Goal: Information Seeking & Learning: Learn about a topic

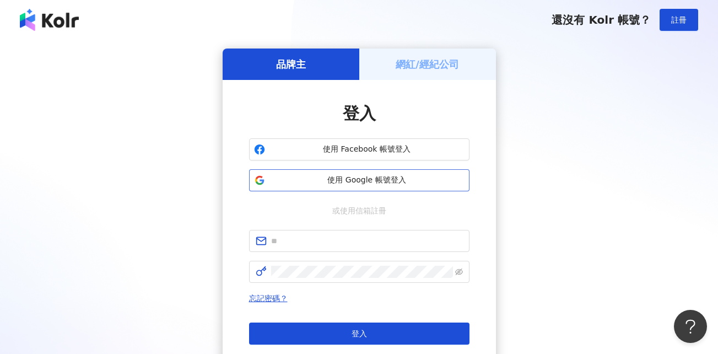
click at [347, 177] on span "使用 Google 帳號登入" at bounding box center [367, 180] width 195 height 11
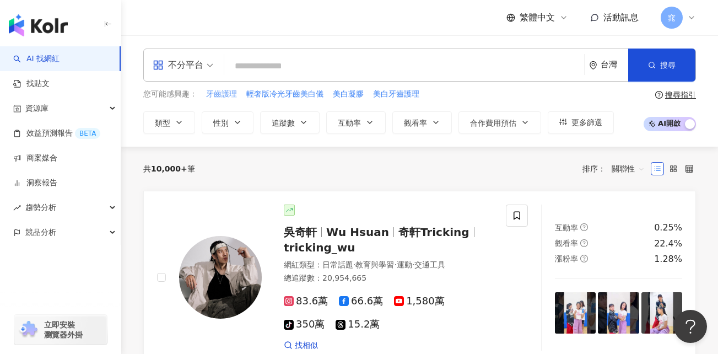
click at [223, 96] on span "牙齒護理" at bounding box center [221, 94] width 31 height 11
type input "****"
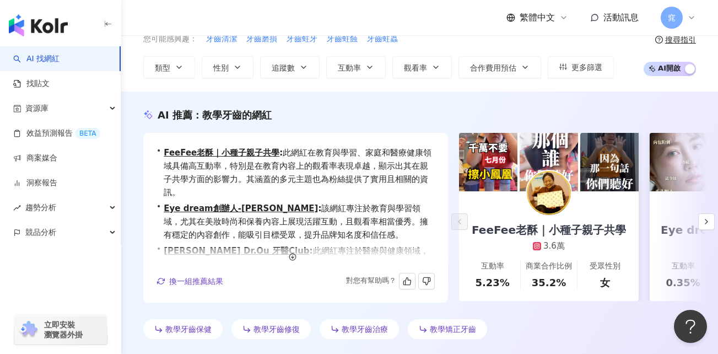
scroll to position [40, 0]
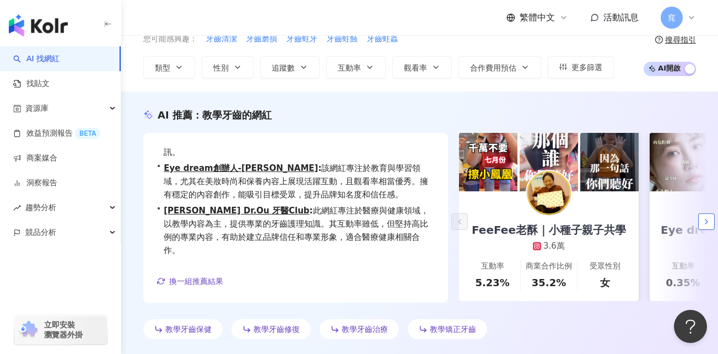
click at [707, 222] on polyline "button" at bounding box center [707, 221] width 2 height 4
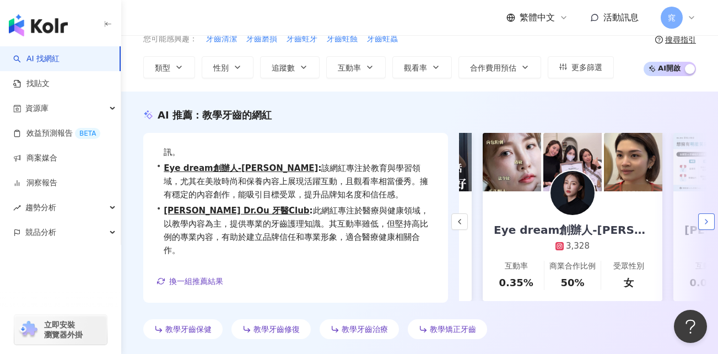
scroll to position [0, 191]
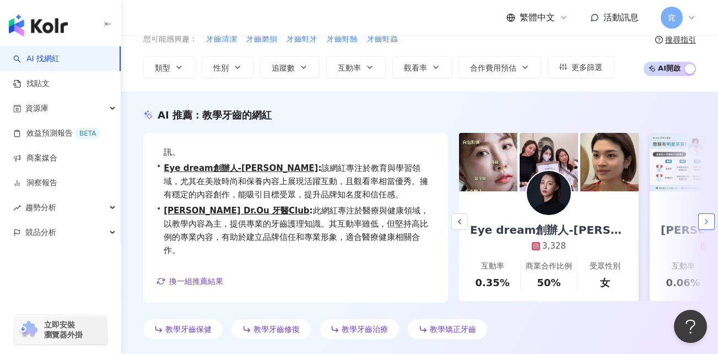
click at [707, 222] on polyline "button" at bounding box center [707, 221] width 2 height 4
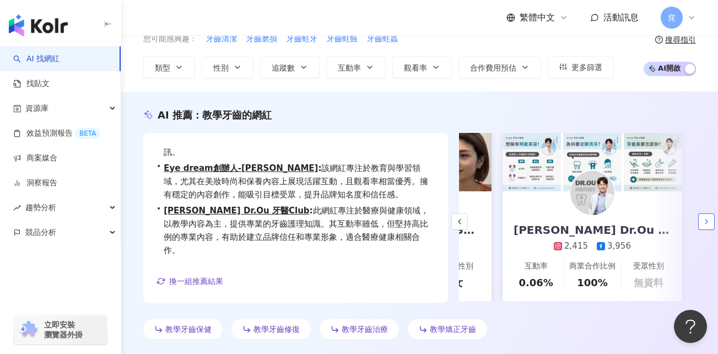
scroll to position [0, 346]
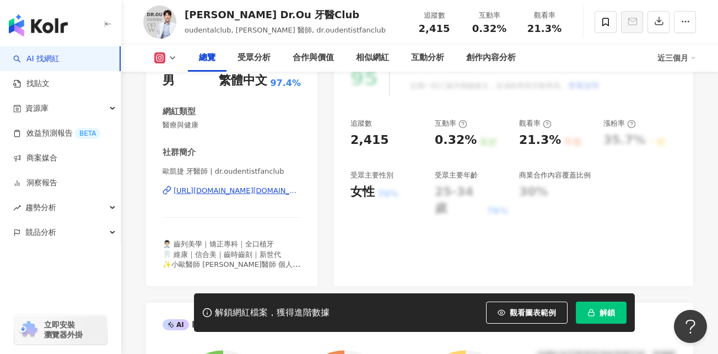
scroll to position [165, 0]
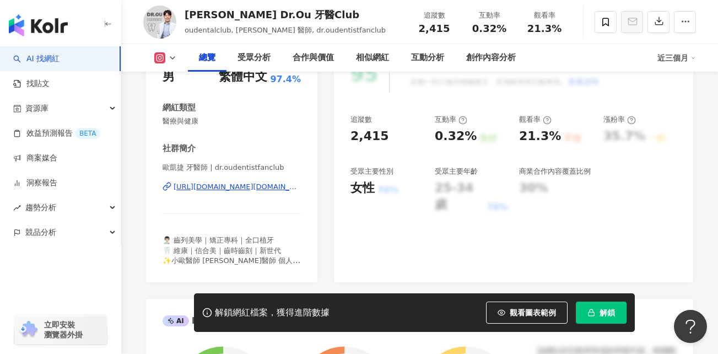
click at [253, 187] on div "https://www.instagram.com/dr.oudentistfanclub/" at bounding box center [237, 187] width 127 height 10
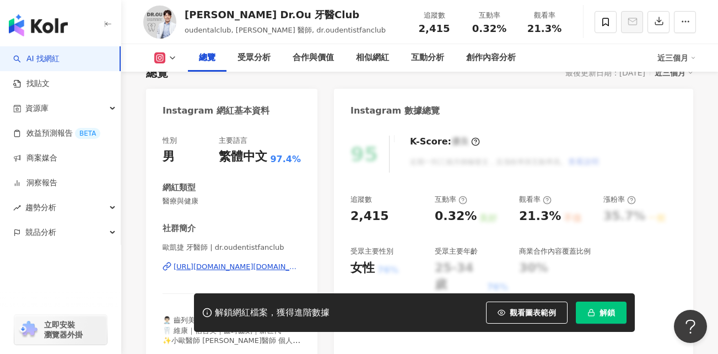
scroll to position [0, 0]
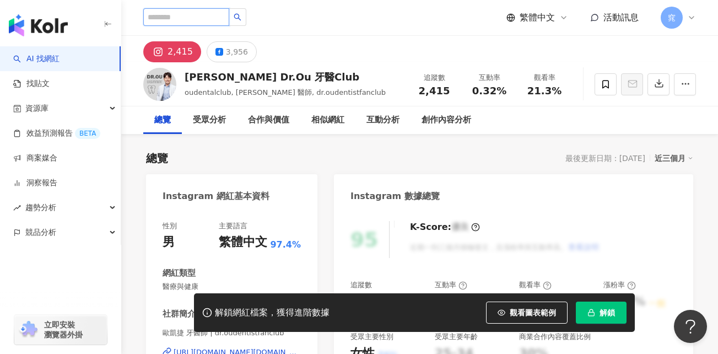
click at [189, 19] on input "search" at bounding box center [186, 17] width 86 height 18
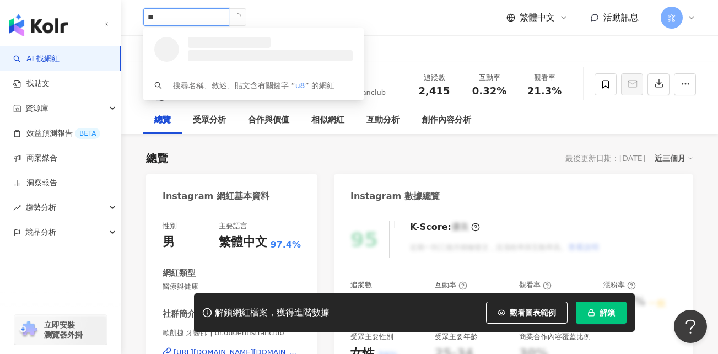
type input "*"
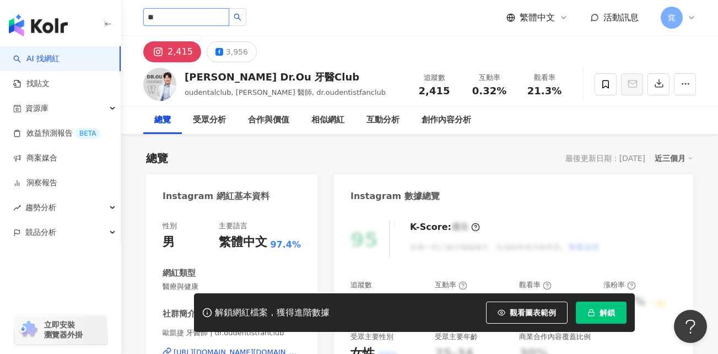
type input "**"
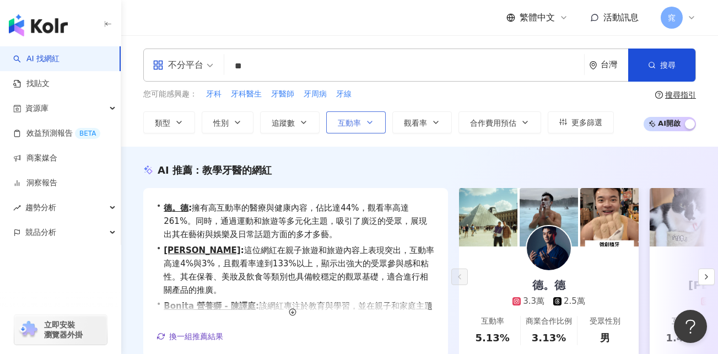
click at [371, 121] on icon "button" at bounding box center [369, 122] width 9 height 9
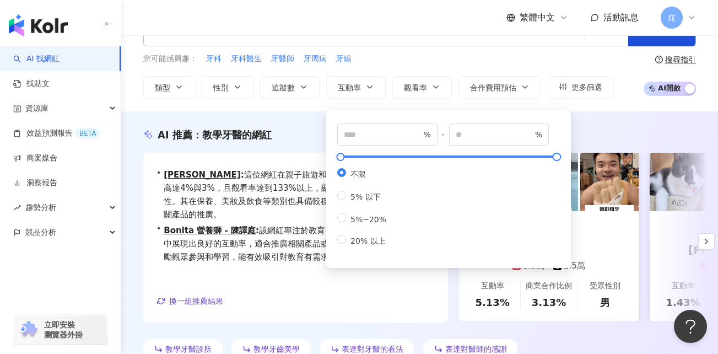
scroll to position [55, 0]
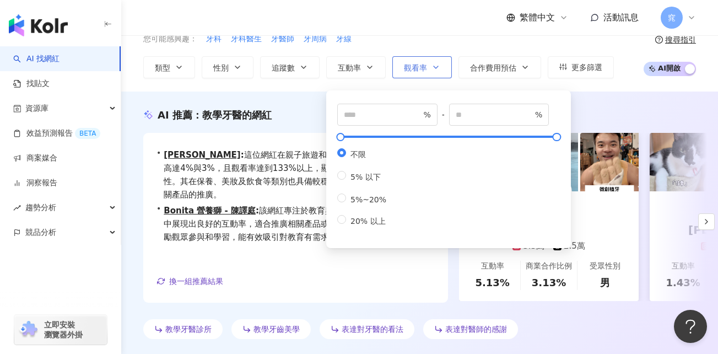
click at [435, 66] on div "不分平台 ** 台灣 搜尋 您可能感興趣： 牙科 牙科醫生 牙醫師 牙周病 牙線 類型 性別 追蹤數 互動率 觀看率 合作費用預估 更多篩選 % - % 不限…" at bounding box center [419, 35] width 597 height 85
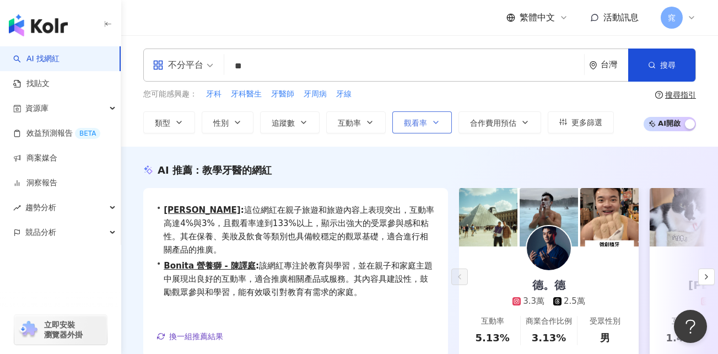
click at [435, 122] on icon "button" at bounding box center [436, 122] width 4 height 2
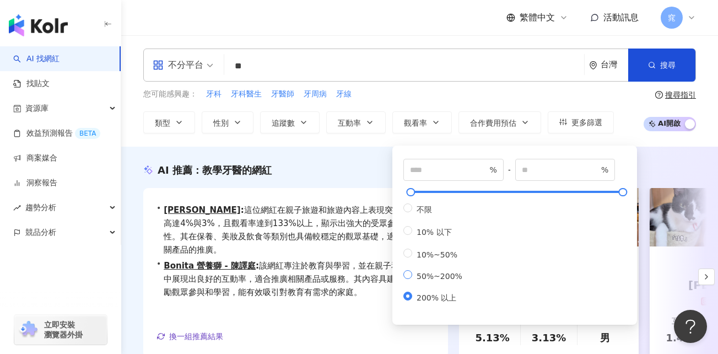
type input "**"
type input "***"
click at [374, 175] on div "AI 推薦 ： 教學牙醫的網紅" at bounding box center [419, 170] width 553 height 14
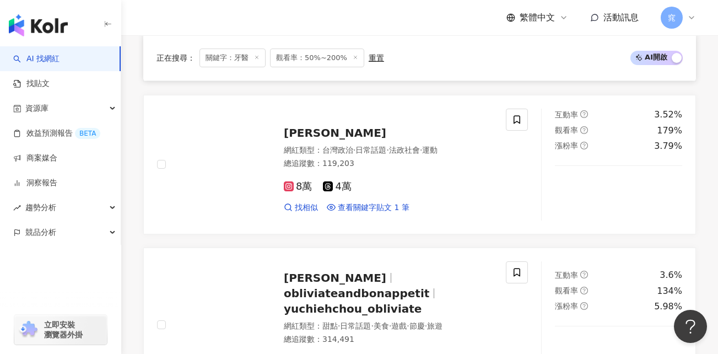
scroll to position [1543, 0]
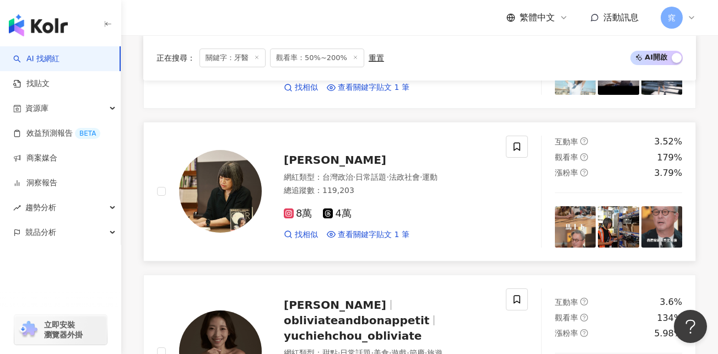
click at [343, 153] on span "范琪斐 Chifei Fan" at bounding box center [335, 159] width 103 height 13
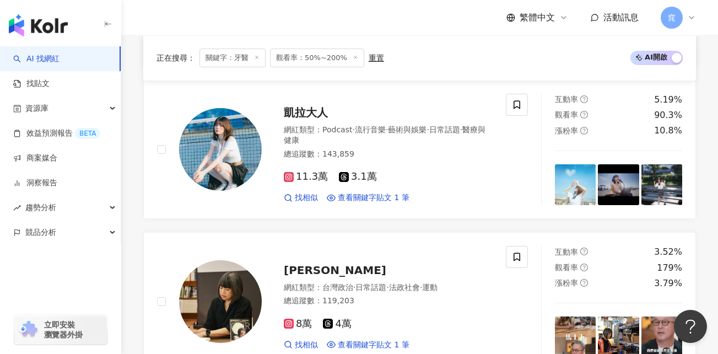
click at [255, 58] on icon at bounding box center [257, 58] width 6 height 6
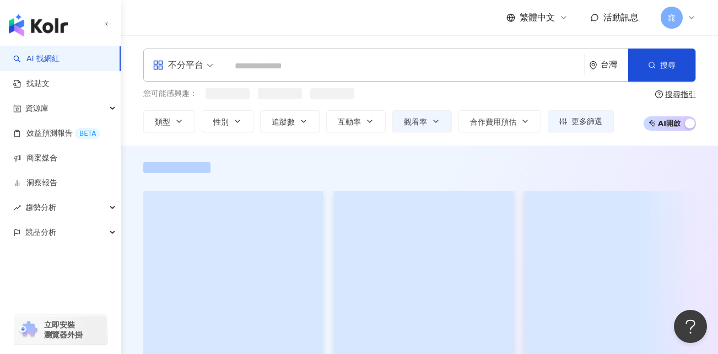
click at [351, 60] on input "search" at bounding box center [404, 66] width 351 height 21
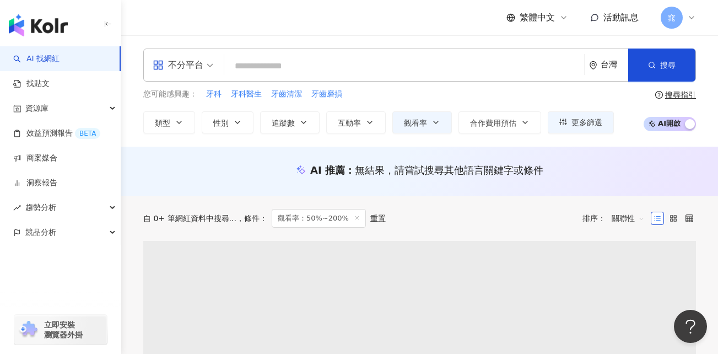
paste input "****"
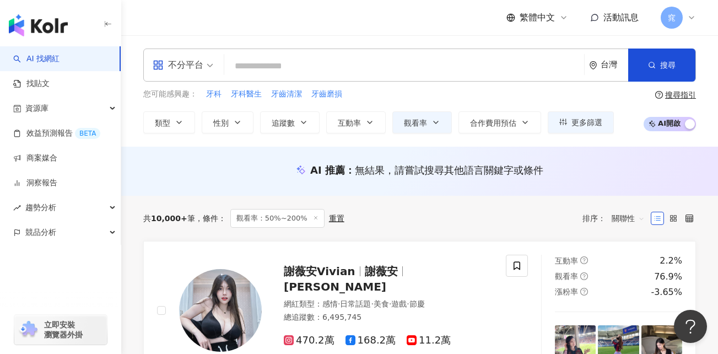
type input "****"
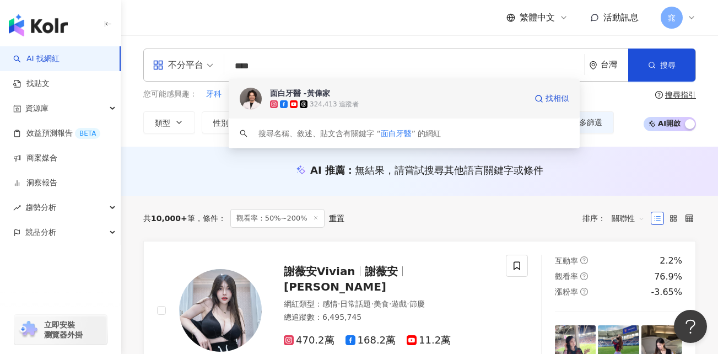
click at [330, 97] on span "面白牙醫 -黃偉家" at bounding box center [398, 93] width 256 height 11
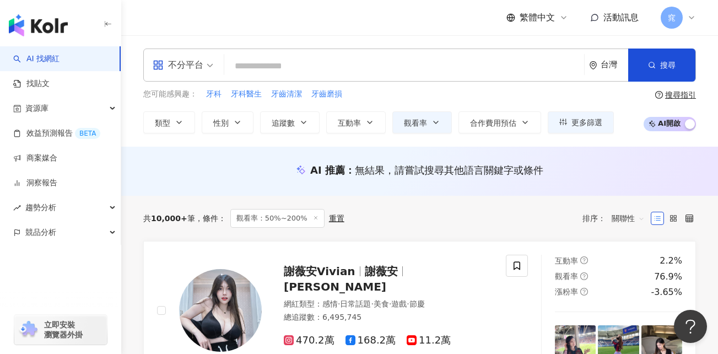
paste input "**********"
type input "**********"
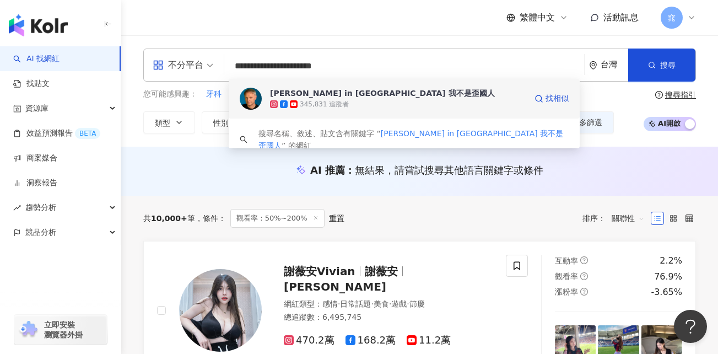
click at [360, 99] on div "345,831 追蹤者" at bounding box center [398, 104] width 256 height 11
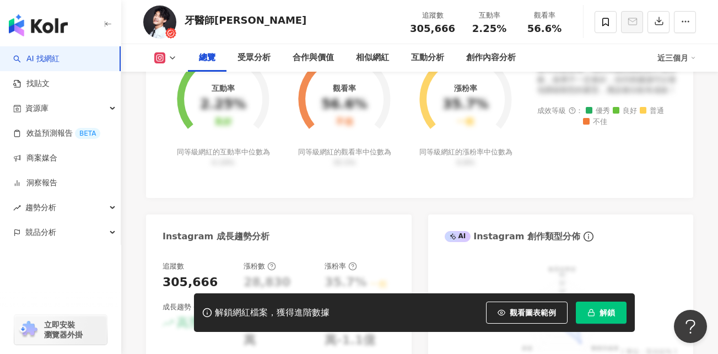
scroll to position [551, 0]
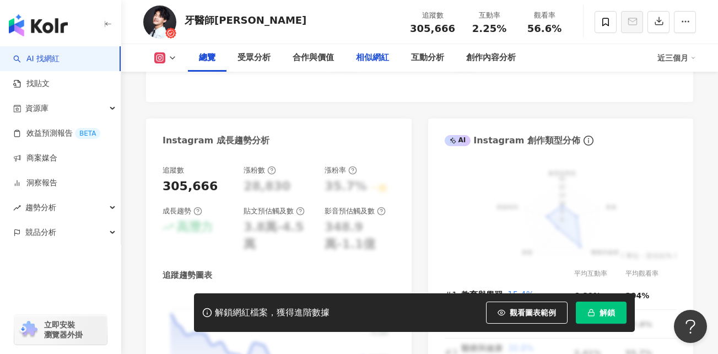
click at [376, 57] on div "相似網紅" at bounding box center [372, 57] width 33 height 13
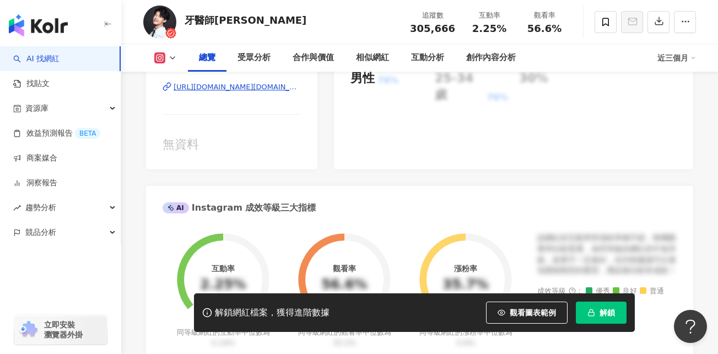
scroll to position [276, 0]
click at [284, 89] on div "https://www.instagram.com/dentist.xuan/" at bounding box center [237, 87] width 127 height 10
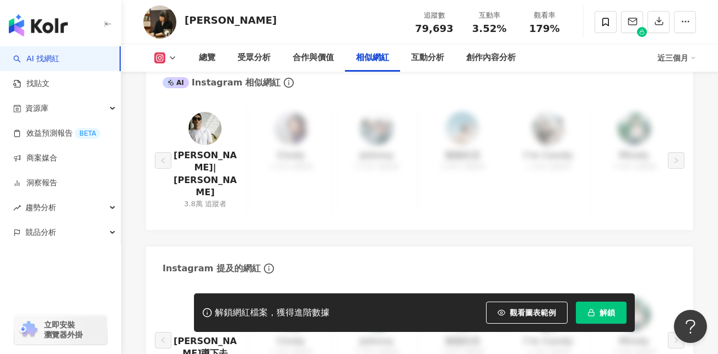
scroll to position [1764, 0]
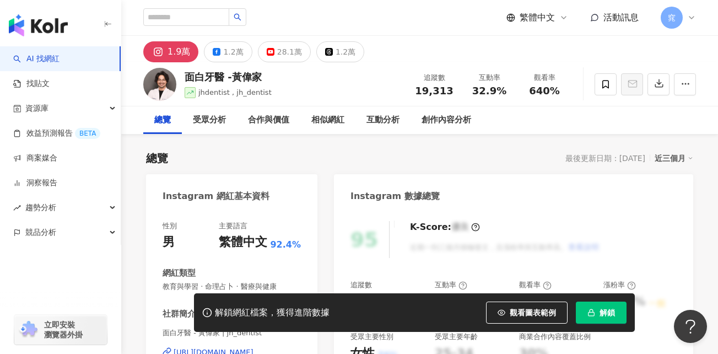
scroll to position [220, 0]
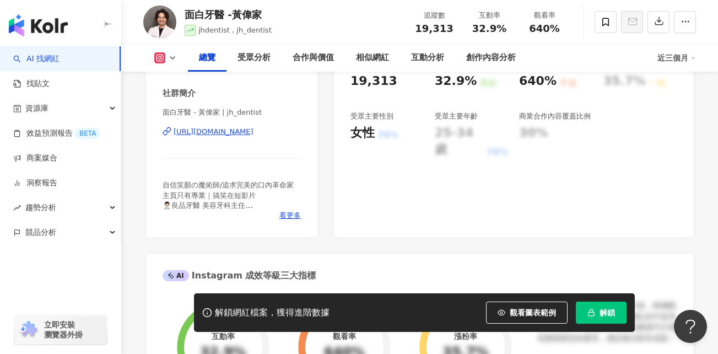
click at [213, 134] on div "https://www.instagram.com/jh_dentist/" at bounding box center [214, 132] width 80 height 10
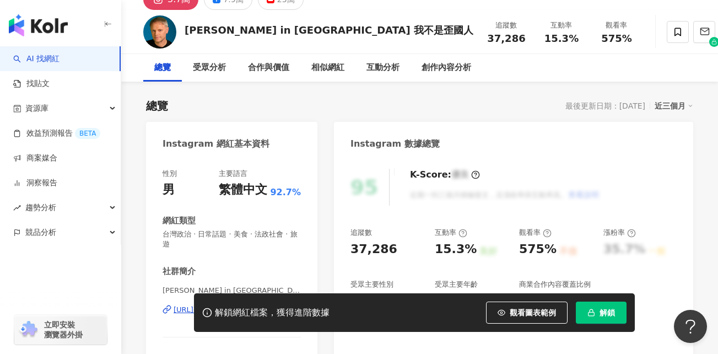
scroll to position [165, 0]
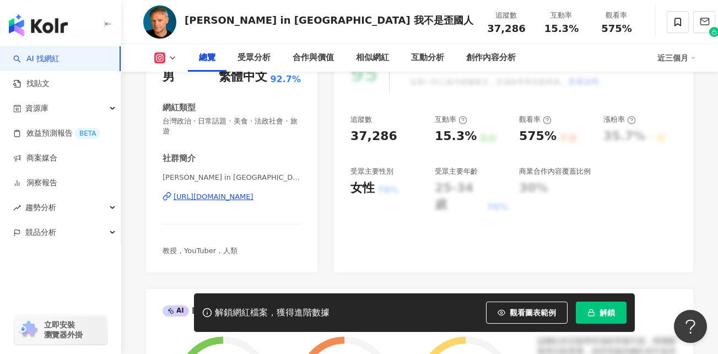
click at [254, 198] on div "https://www.instagram.com/metaseity/" at bounding box center [214, 197] width 80 height 10
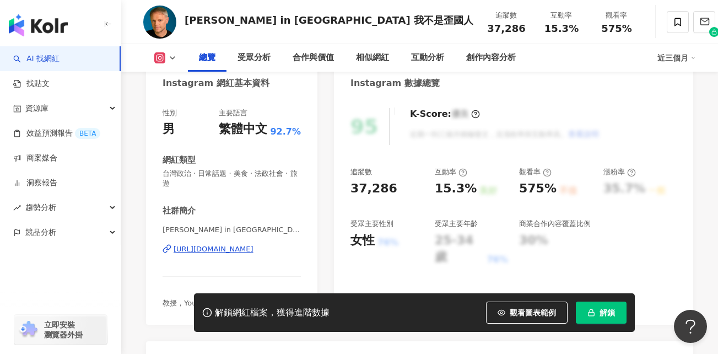
scroll to position [110, 0]
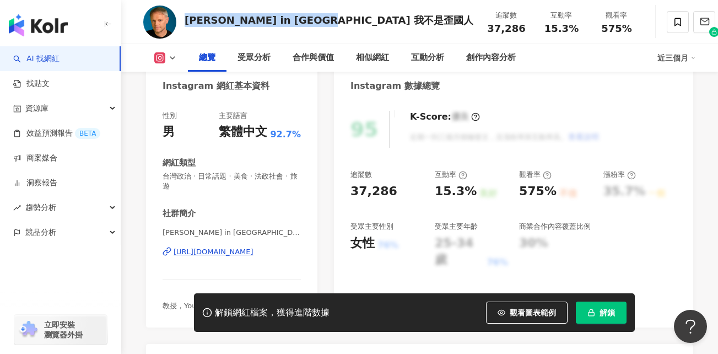
drag, startPoint x: 323, startPoint y: 18, endPoint x: 184, endPoint y: 18, distance: 139.5
click at [184, 18] on div "Justin in Taiwan 我不是歪國人 追蹤數 37,286 互動率 15.3% 觀看率 575%" at bounding box center [419, 22] width 597 height 44
drag, startPoint x: 184, startPoint y: 18, endPoint x: 137, endPoint y: 85, distance: 82.0
drag, startPoint x: 341, startPoint y: 20, endPoint x: 187, endPoint y: 21, distance: 153.8
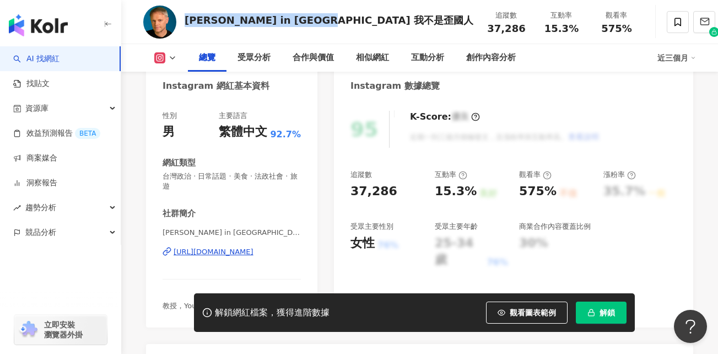
click at [187, 21] on div "Justin in Taiwan 我不是歪國人 追蹤數 37,286 互動率 15.3% 觀看率 575%" at bounding box center [419, 22] width 597 height 44
drag, startPoint x: 187, startPoint y: 21, endPoint x: 298, endPoint y: 17, distance: 110.9
copy div "Justin in Taiwan 我不是歪國人"
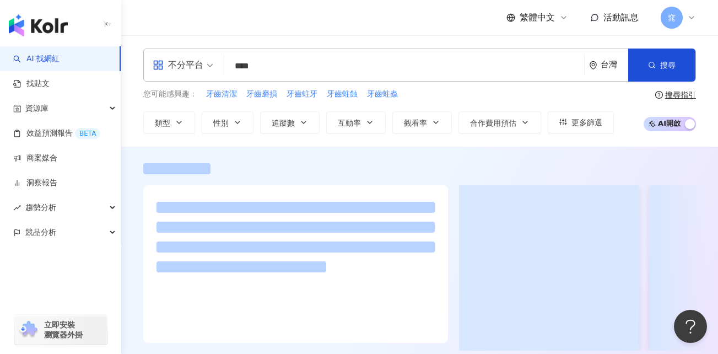
drag, startPoint x: 274, startPoint y: 67, endPoint x: 231, endPoint y: 65, distance: 43.0
click at [231, 65] on input "****" at bounding box center [404, 66] width 351 height 21
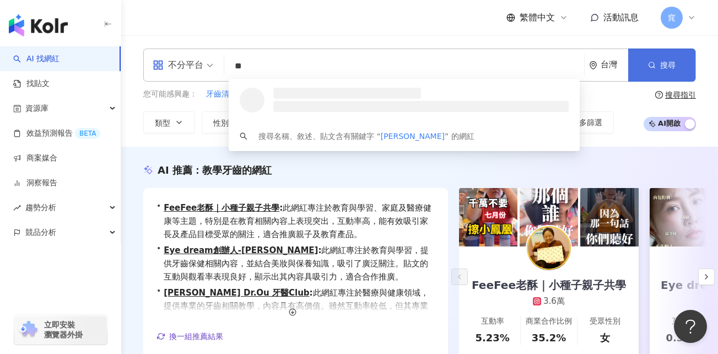
type input "**"
click at [668, 62] on span "搜尋" at bounding box center [667, 65] width 15 height 9
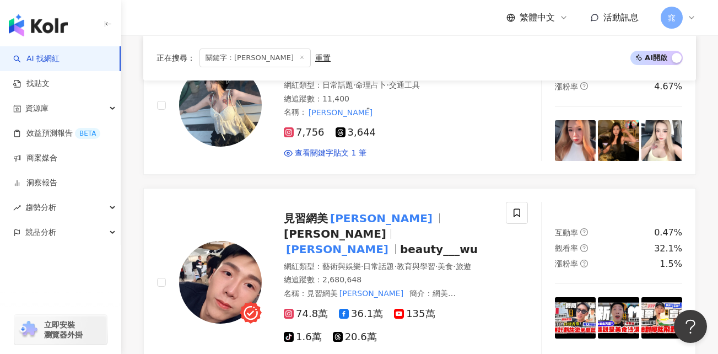
scroll to position [220, 0]
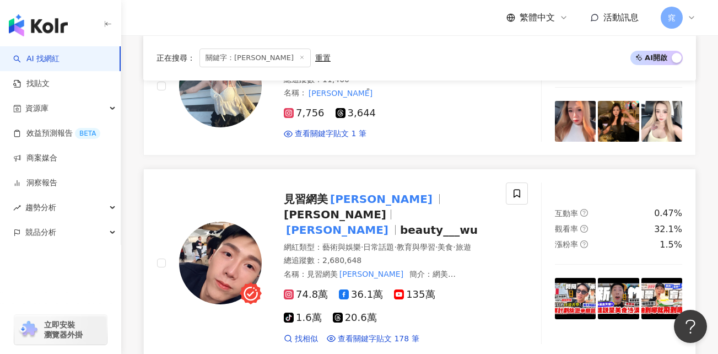
click at [367, 208] on span "Emily" at bounding box center [335, 214] width 103 height 13
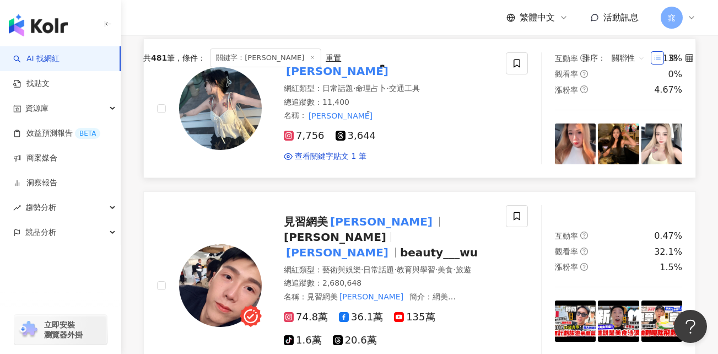
scroll to position [110, 0]
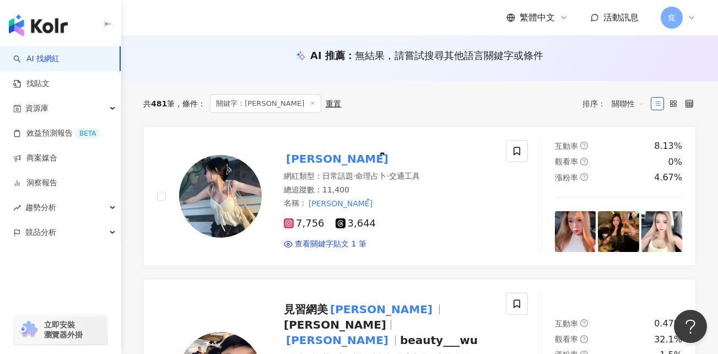
click at [310, 101] on icon at bounding box center [313, 103] width 6 height 6
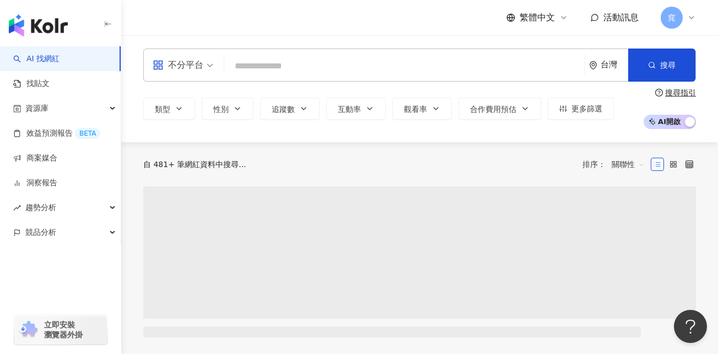
click at [345, 69] on input "search" at bounding box center [404, 66] width 351 height 21
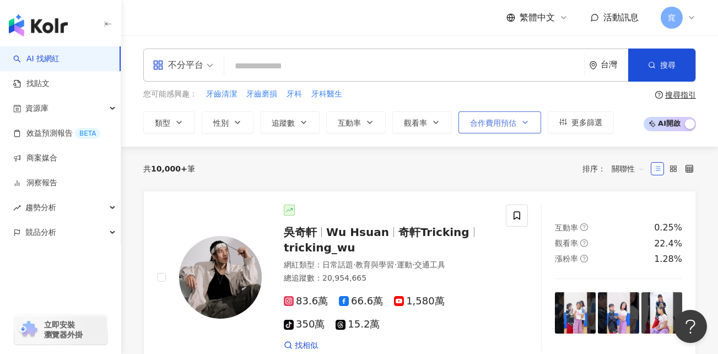
click at [527, 123] on icon "button" at bounding box center [525, 122] width 9 height 9
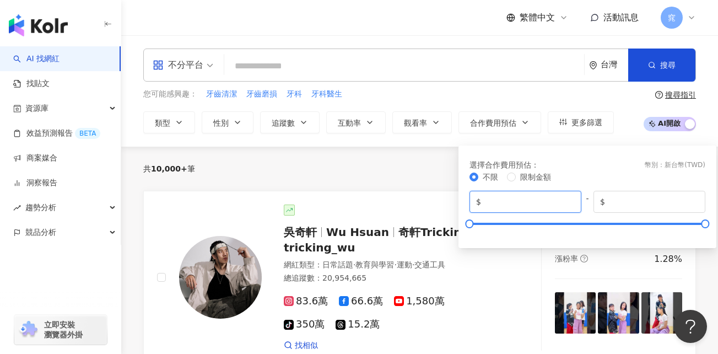
drag, startPoint x: 498, startPoint y: 202, endPoint x: 558, endPoint y: 201, distance: 59.5
click at [558, 202] on input "*" at bounding box center [528, 202] width 91 height 12
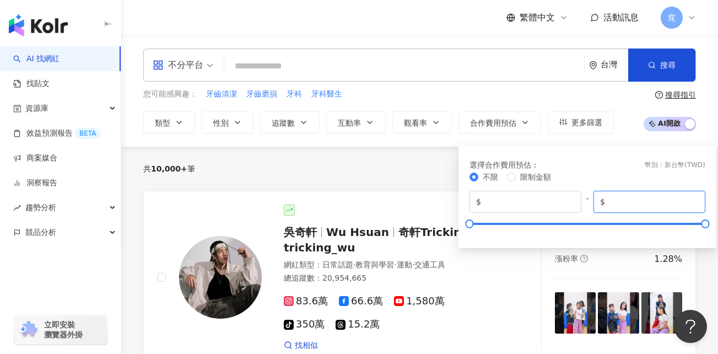
click at [655, 201] on input "*******" at bounding box center [652, 202] width 91 height 12
drag, startPoint x: 624, startPoint y: 203, endPoint x: 602, endPoint y: 204, distance: 22.1
click at [602, 204] on span "$ *******" at bounding box center [650, 202] width 112 height 22
type input "*****"
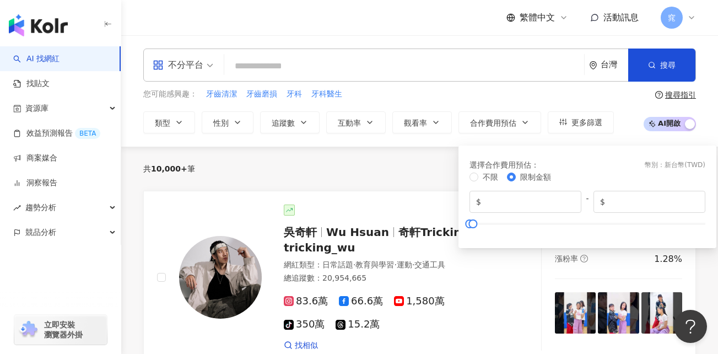
click at [604, 173] on div "不限 限制金額" at bounding box center [588, 177] width 236 height 12
click at [442, 166] on div "共 10,000+ 筆 排序： 關聯性" at bounding box center [419, 169] width 553 height 18
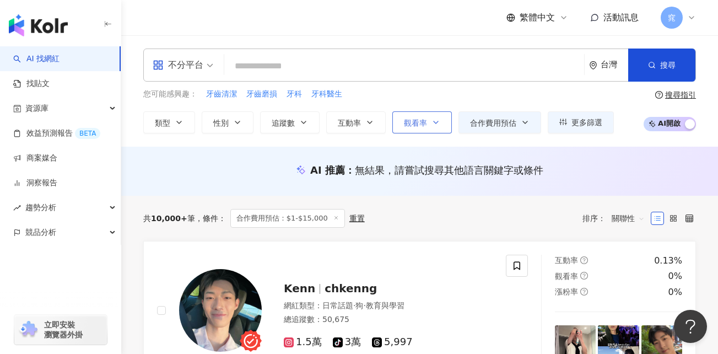
click at [421, 127] on span "觀看率" at bounding box center [415, 123] width 23 height 9
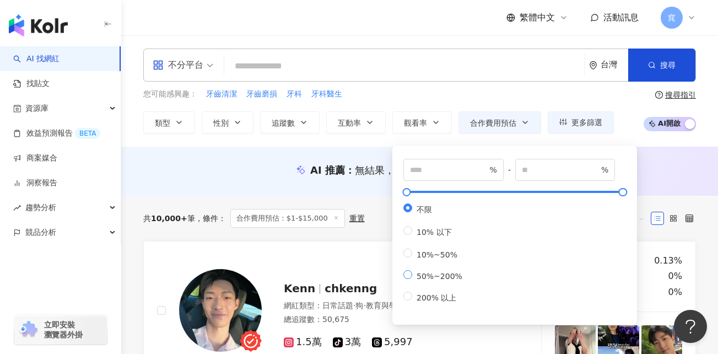
type input "**"
type input "***"
click at [365, 253] on link "Kenn chkenng 網紅類型 ： 日常話題 · 狗 · 教育與學習 總追蹤數 ： 50,675 1.5萬 tiktok-icon 3萬 5,997 互動…" at bounding box center [419, 310] width 553 height 139
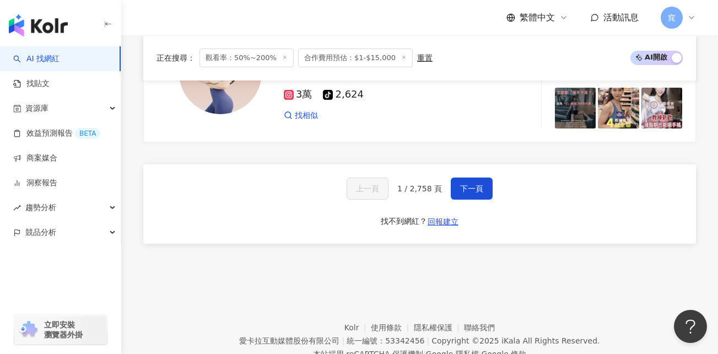
scroll to position [1987, 0]
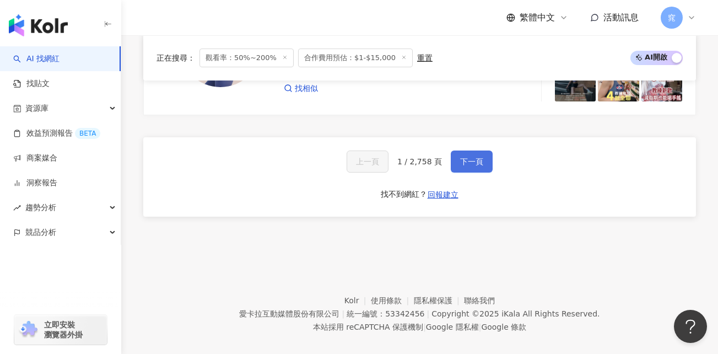
click at [457, 150] on button "下一頁" at bounding box center [472, 161] width 42 height 22
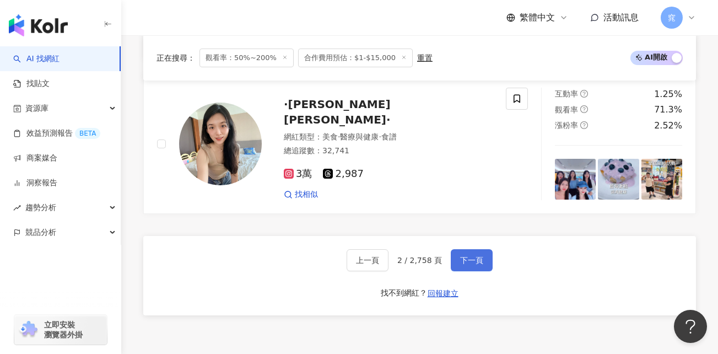
scroll to position [1899, 0]
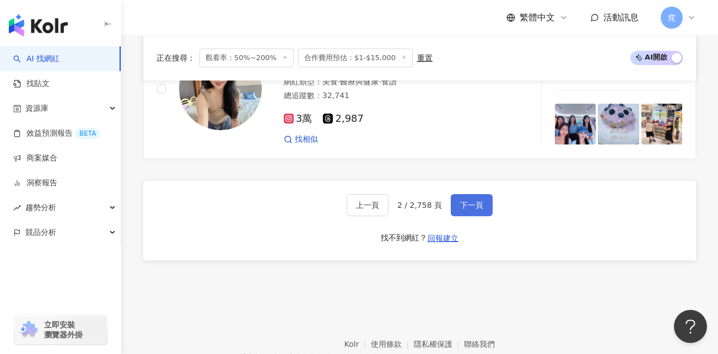
click at [474, 202] on span "下一頁" at bounding box center [471, 205] width 23 height 9
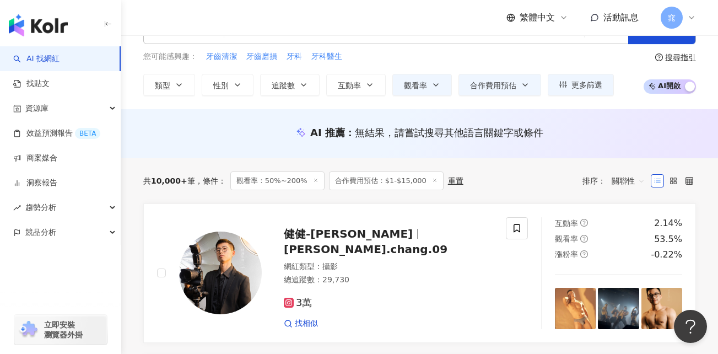
scroll to position [0, 0]
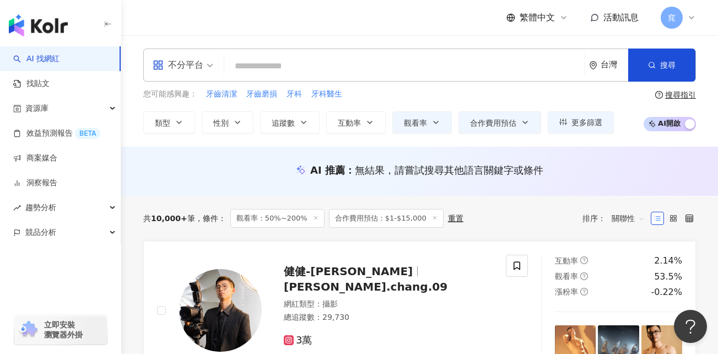
click at [432, 216] on icon at bounding box center [435, 218] width 6 height 6
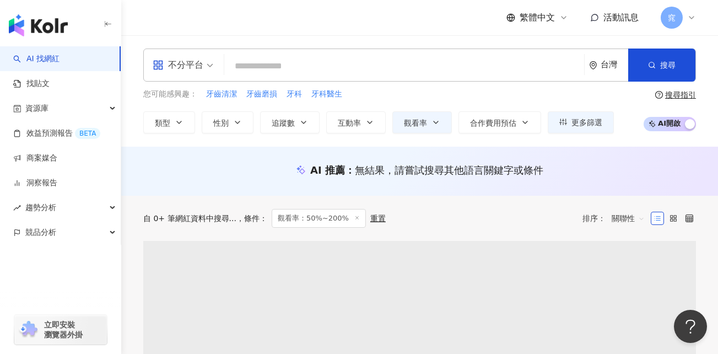
click at [354, 217] on icon at bounding box center [357, 218] width 6 height 6
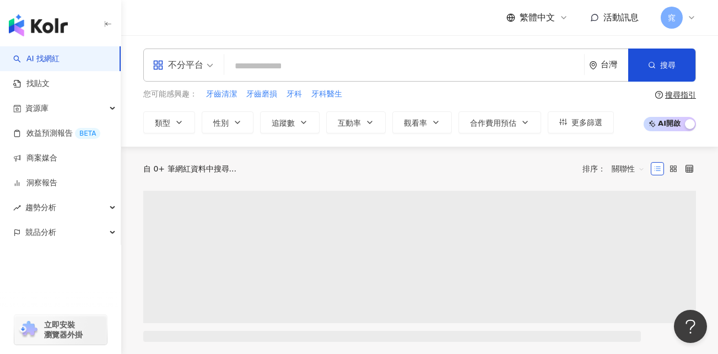
click at [329, 62] on input "search" at bounding box center [404, 66] width 351 height 21
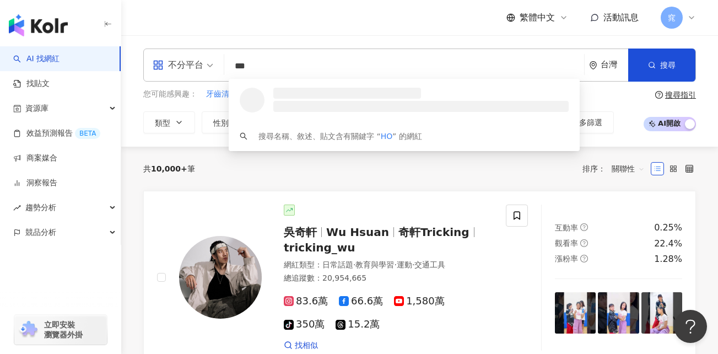
type input "****"
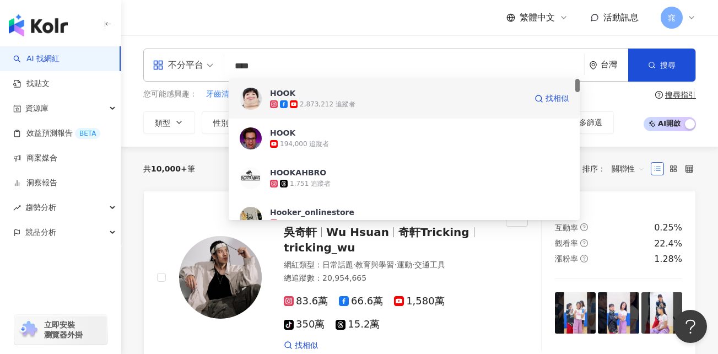
click at [356, 95] on span "HOOK" at bounding box center [398, 93] width 256 height 11
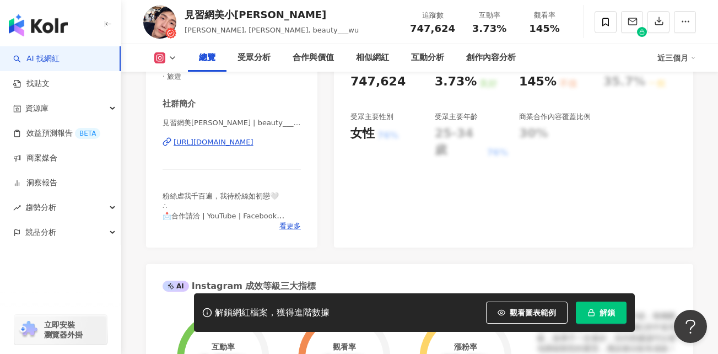
scroll to position [220, 0]
click at [297, 226] on span "看更多" at bounding box center [289, 225] width 21 height 10
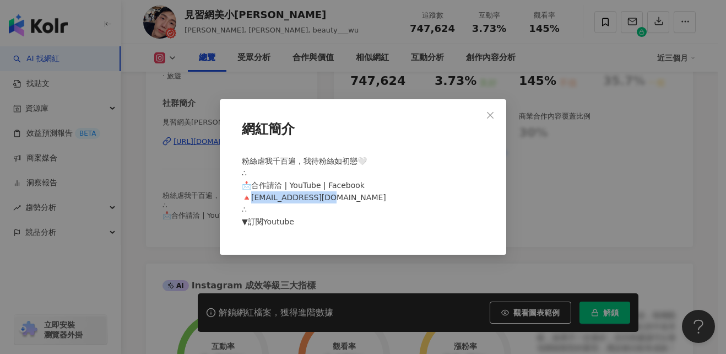
drag, startPoint x: 337, startPoint y: 198, endPoint x: 254, endPoint y: 198, distance: 83.2
click at [254, 198] on div "粉絲虐我千百遍，我待粉絲如初戀🤍 ∴ 📩合作請洽 | YouTube | Facebook 🔺fongwuwu@gmail.com ∴ ▼訂閱Youtube" at bounding box center [363, 195] width 251 height 91
copy span "gwuwu@gmail.com ∴"
click at [492, 116] on icon "close" at bounding box center [490, 114] width 7 height 7
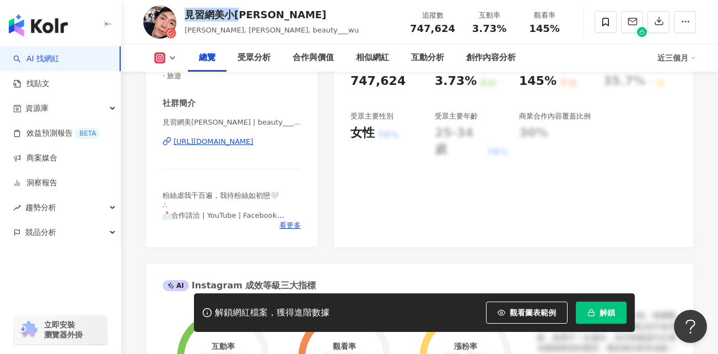
drag, startPoint x: 185, startPoint y: 12, endPoint x: 243, endPoint y: 15, distance: 58.0
click at [243, 15] on div "見習網美小吳" at bounding box center [272, 15] width 174 height 14
copy div "見習網美小吳"
click at [254, 143] on div "https://www.instagram.com/beauty___wu/" at bounding box center [214, 142] width 80 height 10
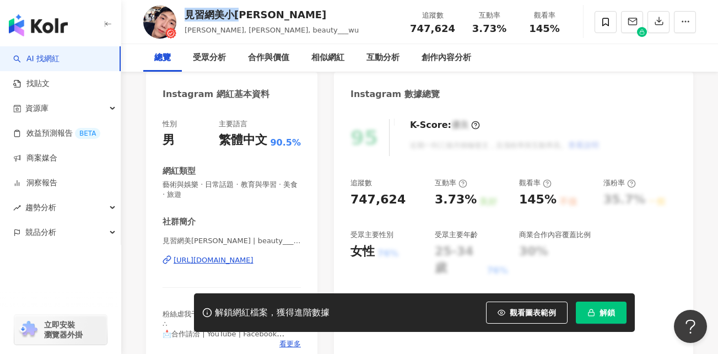
scroll to position [0, 0]
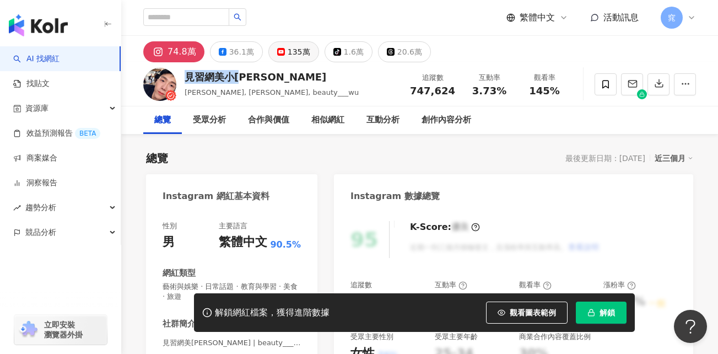
click at [294, 50] on div "135萬" at bounding box center [299, 51] width 23 height 15
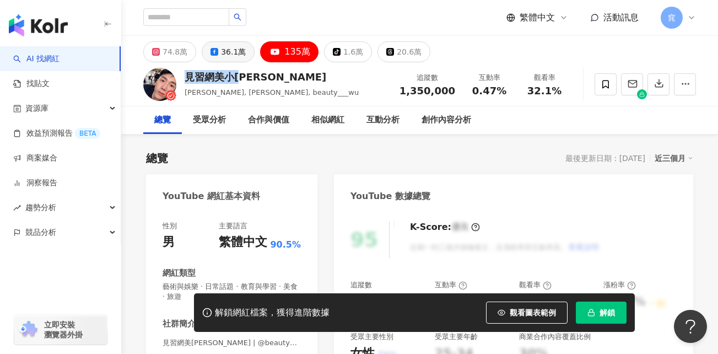
click at [229, 53] on div "36.1萬" at bounding box center [233, 51] width 25 height 15
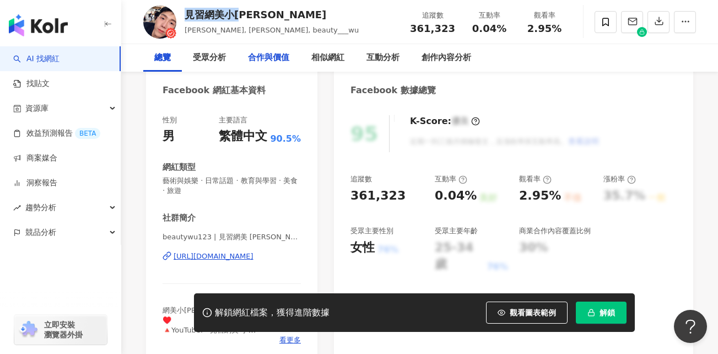
scroll to position [110, 0]
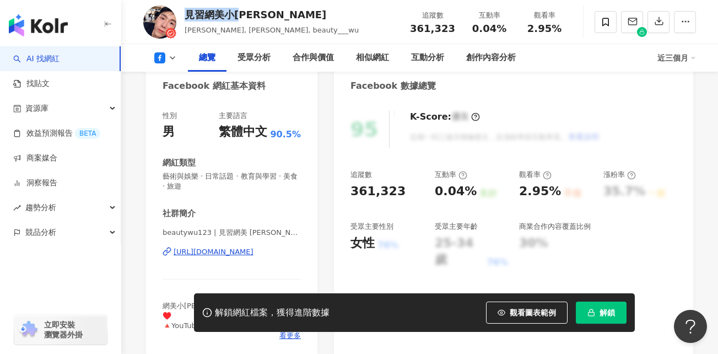
click at [254, 255] on div "https://www.facebook.com/304787413339721" at bounding box center [214, 252] width 80 height 10
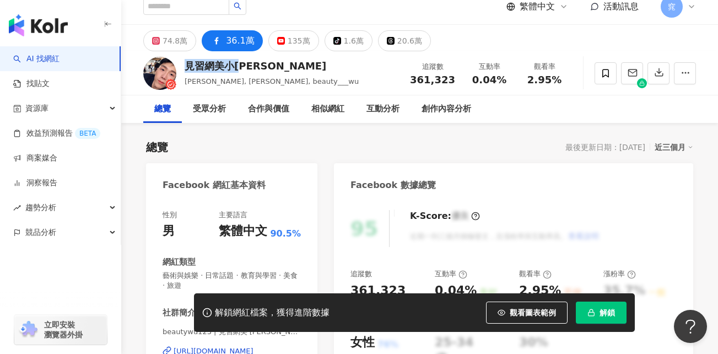
scroll to position [0, 0]
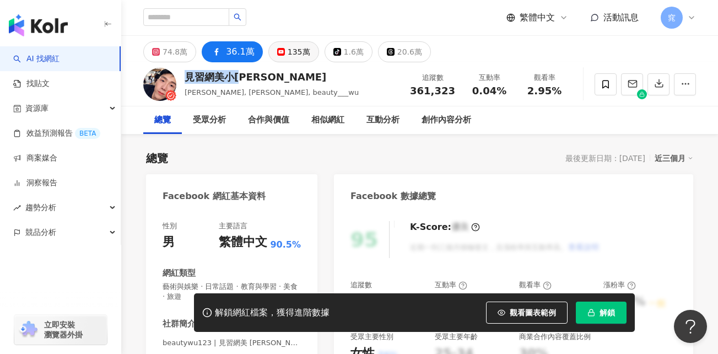
click at [293, 50] on div "135萬" at bounding box center [299, 51] width 23 height 15
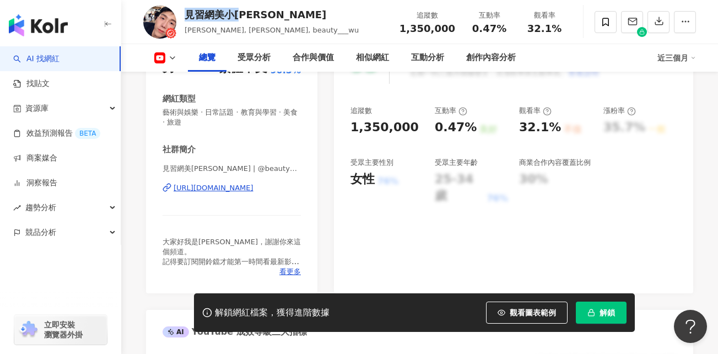
scroll to position [220, 0]
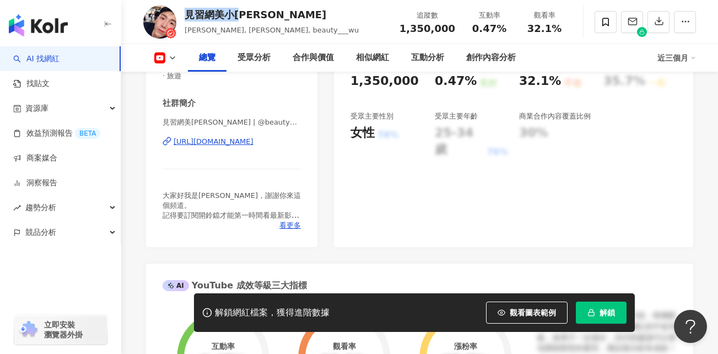
click at [254, 143] on div "https://www.youtube.com/channel/UCAfcy122TZHqDQMMAwfbvBQ" at bounding box center [214, 142] width 80 height 10
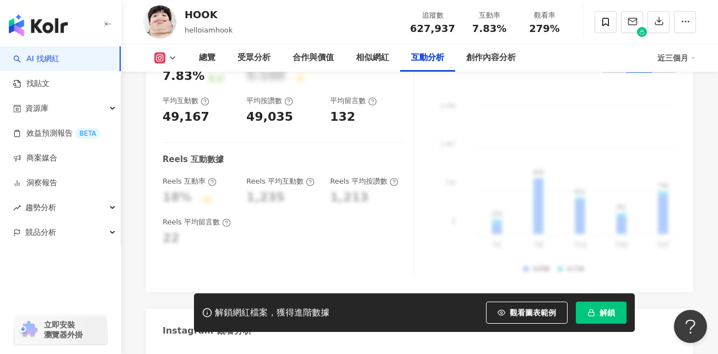
scroll to position [2242, 0]
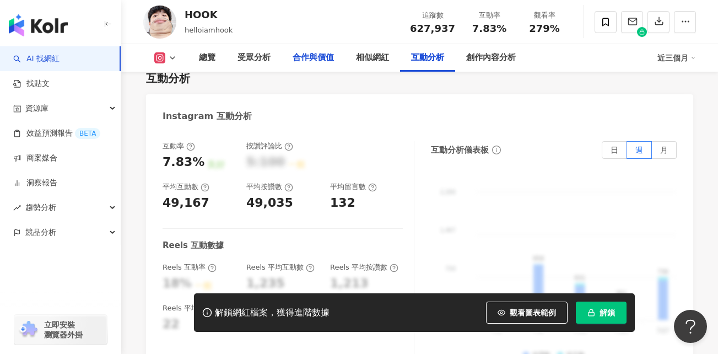
click at [326, 54] on div "合作與價值" at bounding box center [313, 57] width 41 height 13
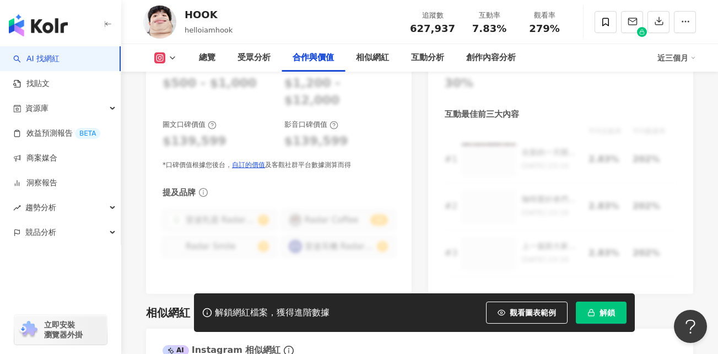
scroll to position [1601, 0]
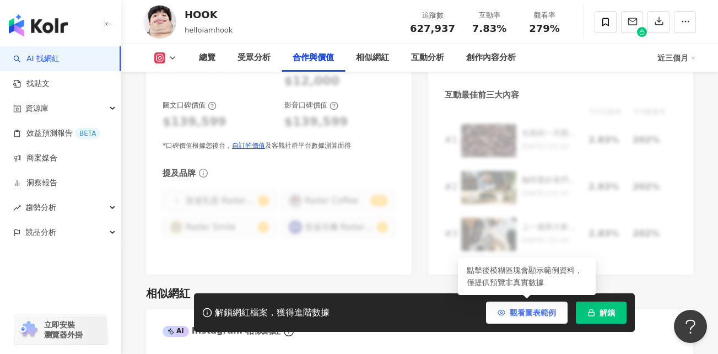
click at [533, 311] on span "觀看圖表範例" at bounding box center [533, 312] width 46 height 9
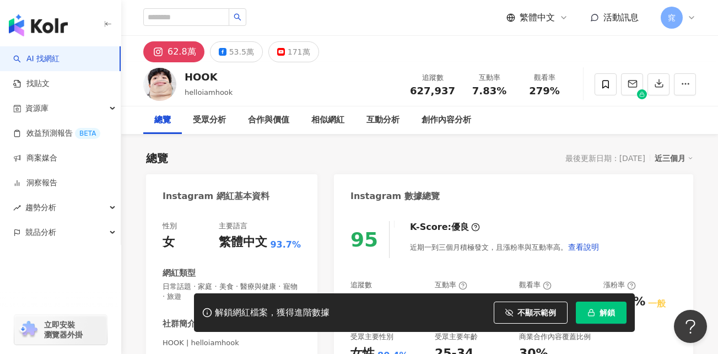
scroll to position [165, 0]
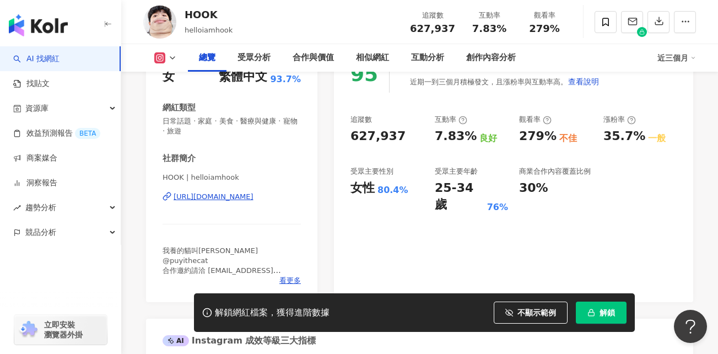
click at [254, 201] on div "[URL][DOMAIN_NAME]" at bounding box center [214, 197] width 80 height 10
